Goal: Information Seeking & Learning: Learn about a topic

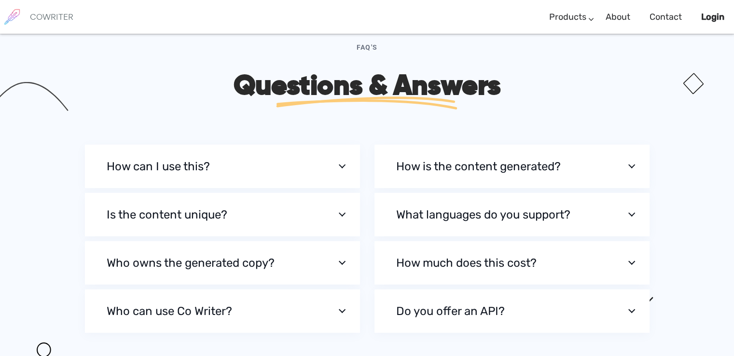
scroll to position [3283, 0]
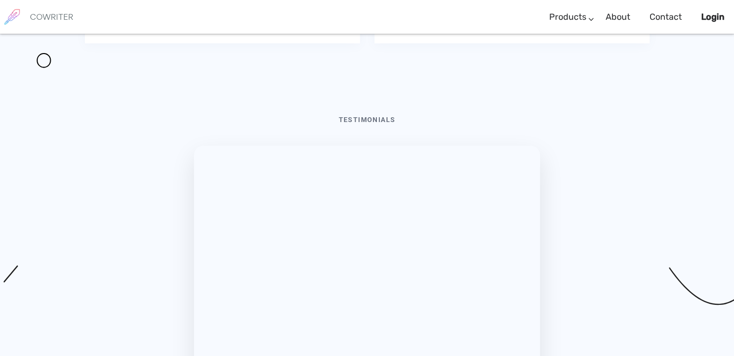
click at [502, 43] on button "Do you offer an API?" at bounding box center [512, 21] width 275 height 43
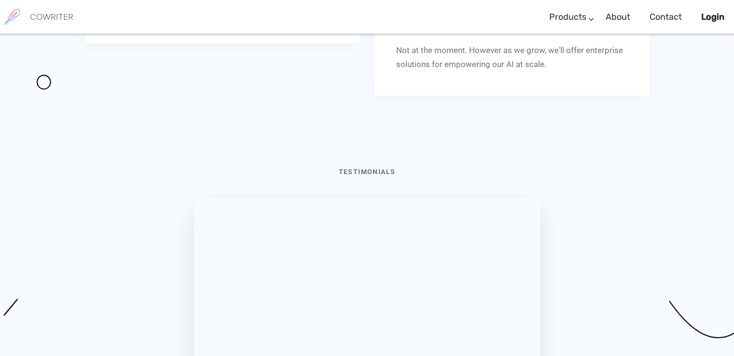
scroll to position [3289, 0]
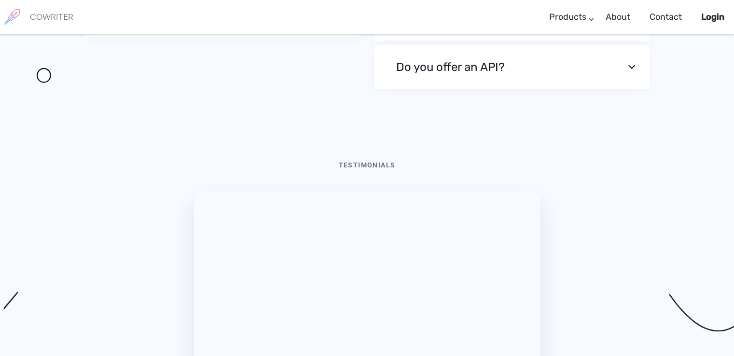
click at [263, 37] on button "Who can use Co Writer?" at bounding box center [222, 14] width 275 height 43
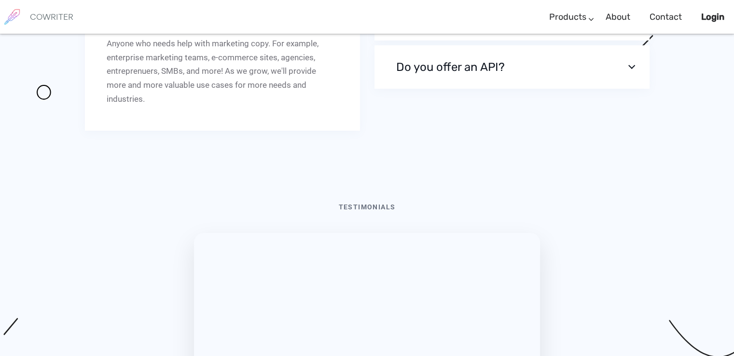
scroll to position [3295, 0]
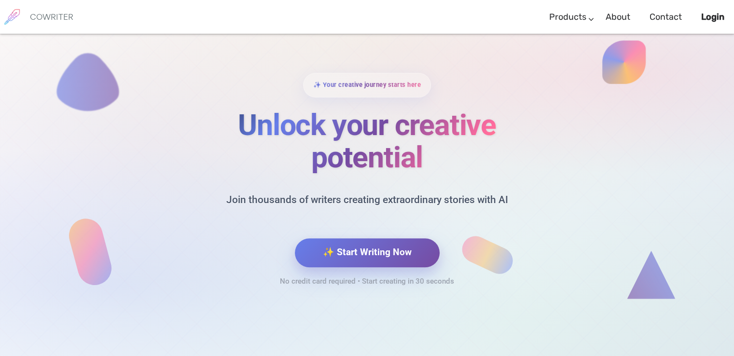
scroll to position [4206, 0]
click at [370, 250] on button "✨ Start Writing Now" at bounding box center [367, 252] width 145 height 29
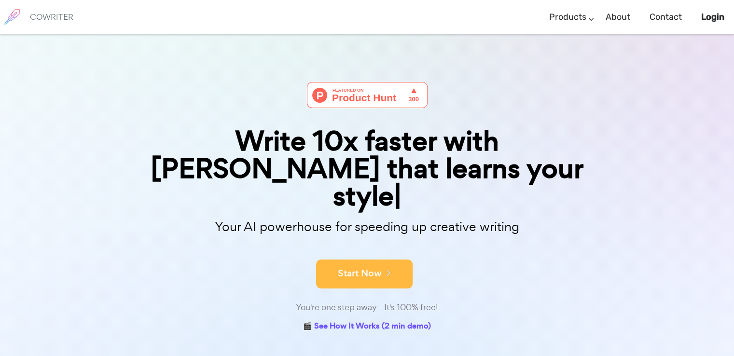
click at [369, 260] on button "Start Now" at bounding box center [364, 274] width 97 height 29
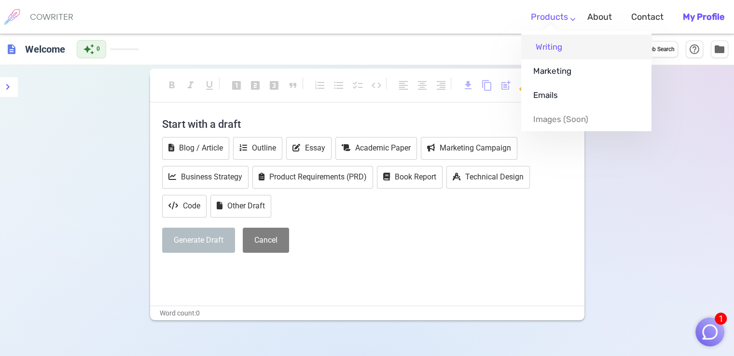
click at [557, 42] on link "Writing" at bounding box center [586, 47] width 130 height 24
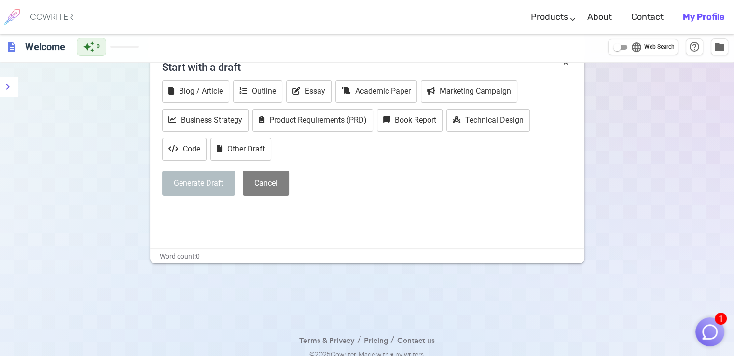
scroll to position [65, 0]
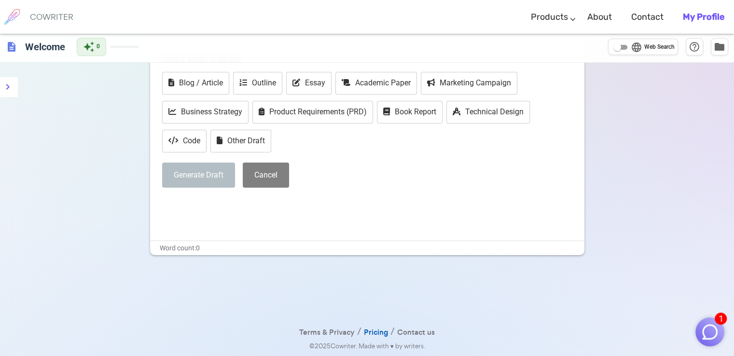
click at [376, 333] on link "Pricing" at bounding box center [376, 333] width 24 height 14
